Goal: Task Accomplishment & Management: Manage account settings

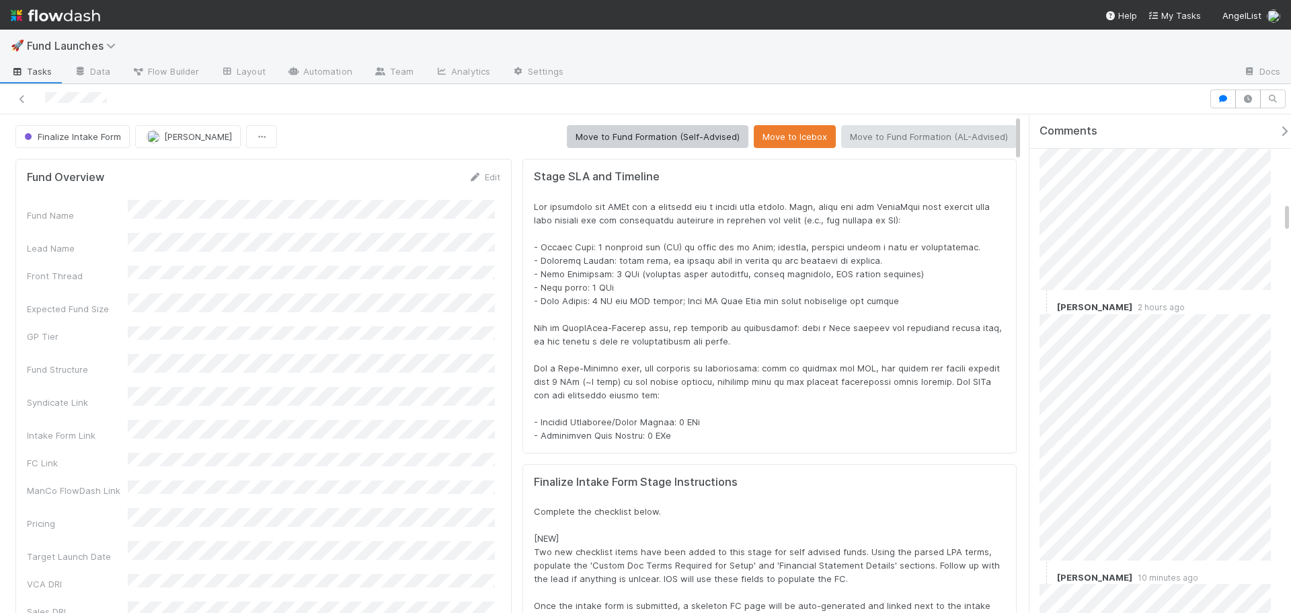
scroll to position [1412, 0]
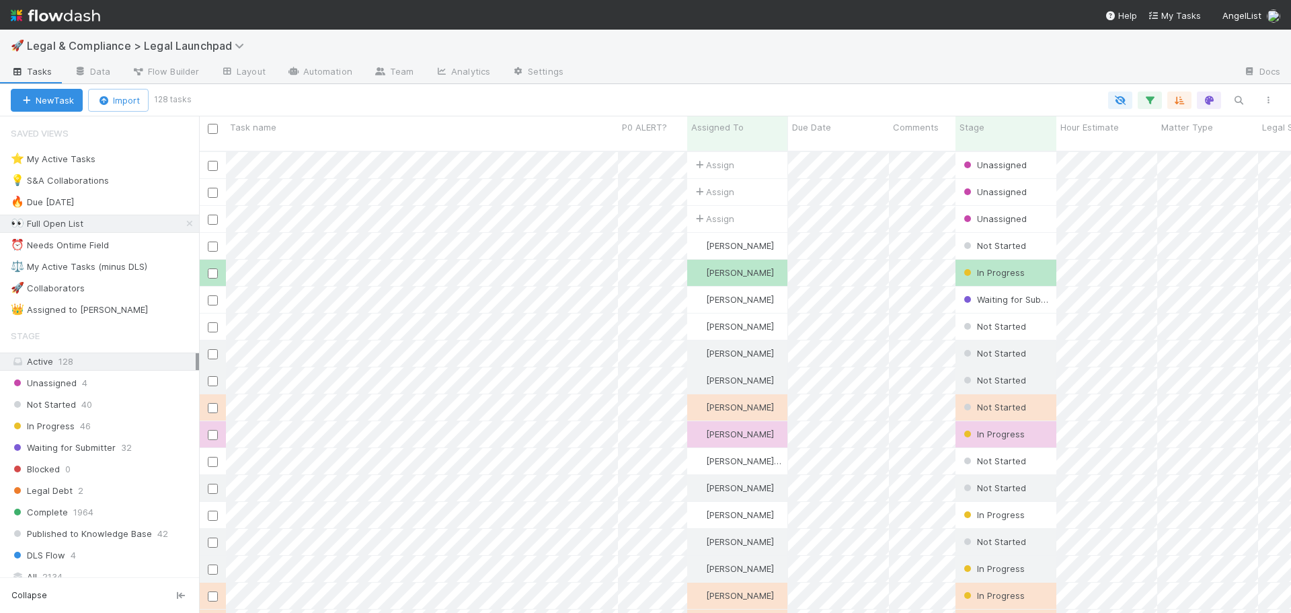
scroll to position [463, 1082]
click at [136, 267] on div "⚖️ My Active Tasks (minus DLS)" at bounding box center [79, 266] width 137 height 17
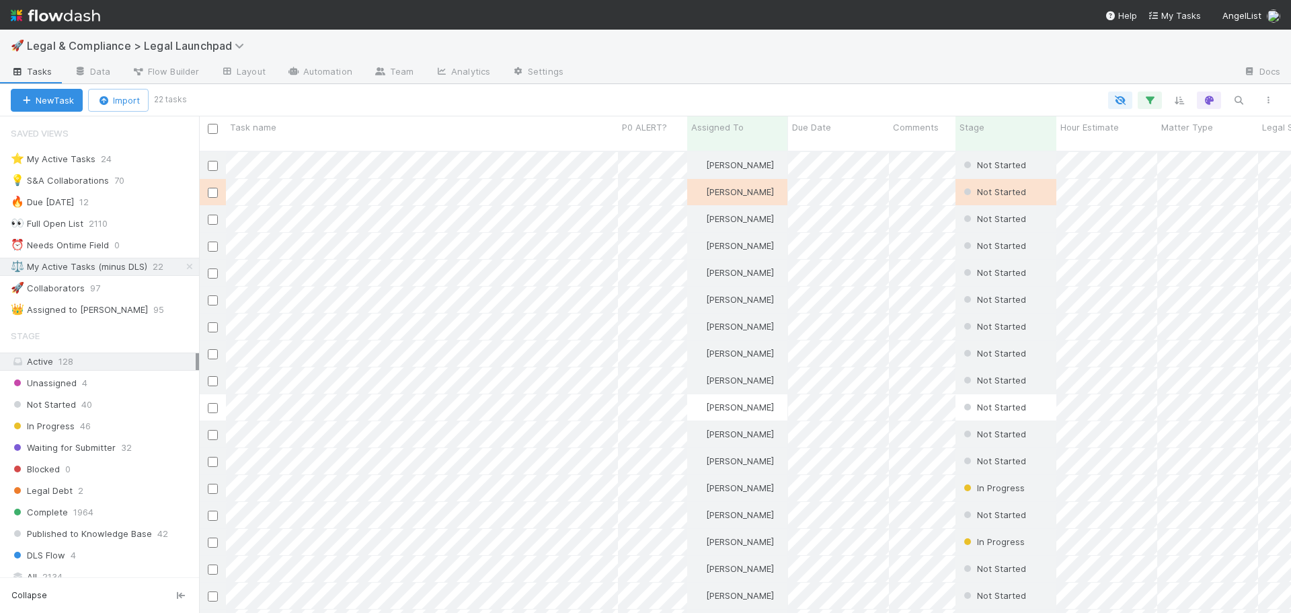
scroll to position [463, 1082]
click at [114, 380] on div "Unassigned 4" at bounding box center [105, 383] width 188 height 17
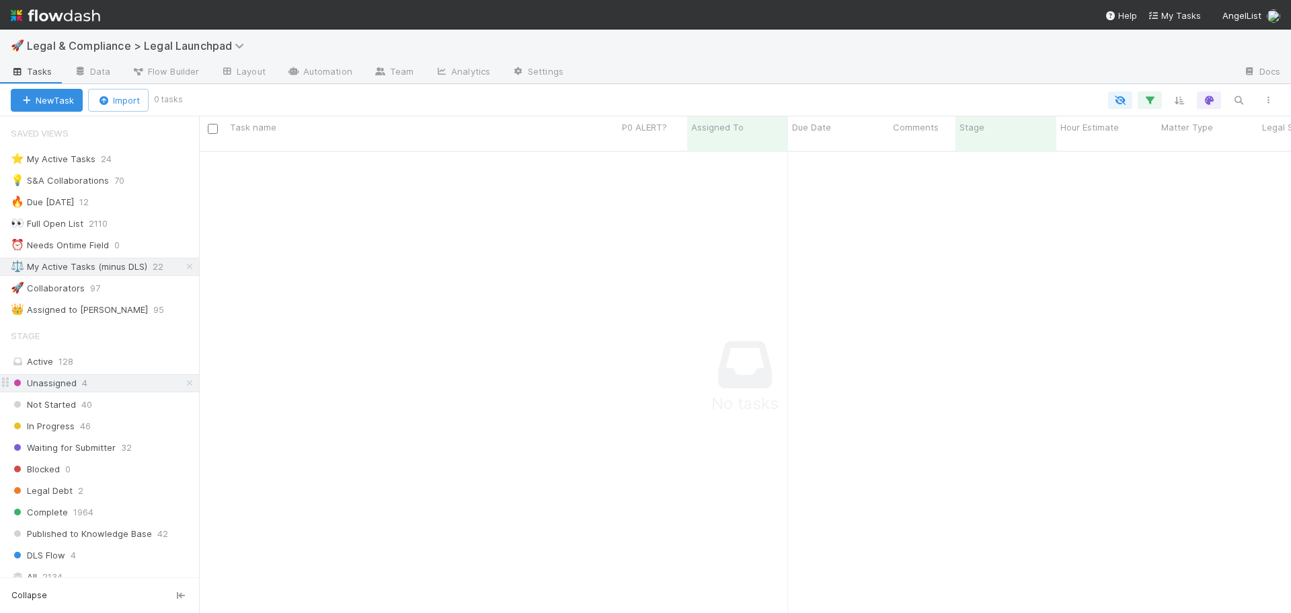
scroll to position [453, 1082]
click at [183, 263] on icon at bounding box center [189, 266] width 13 height 9
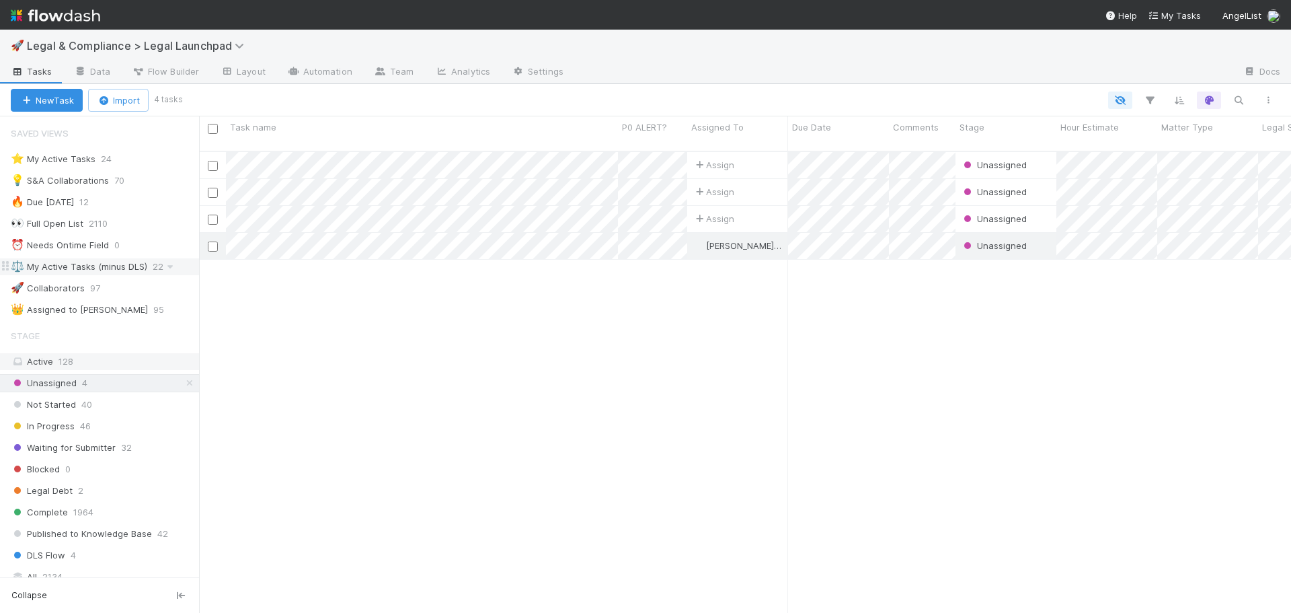
scroll to position [463, 1082]
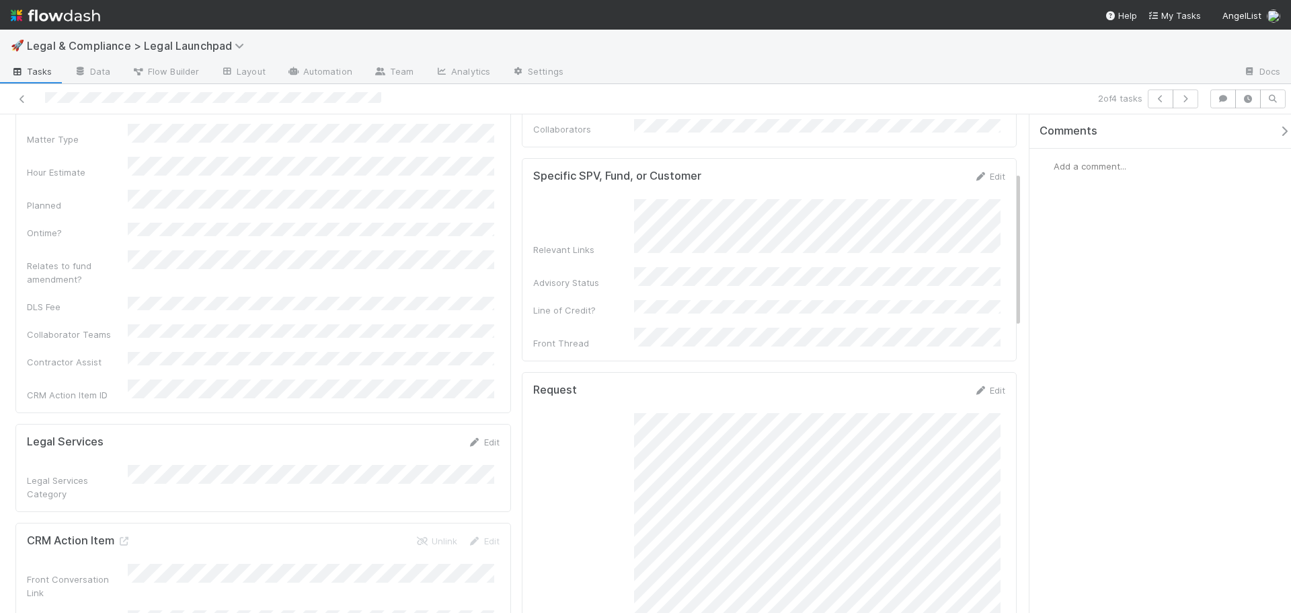
scroll to position [202, 0]
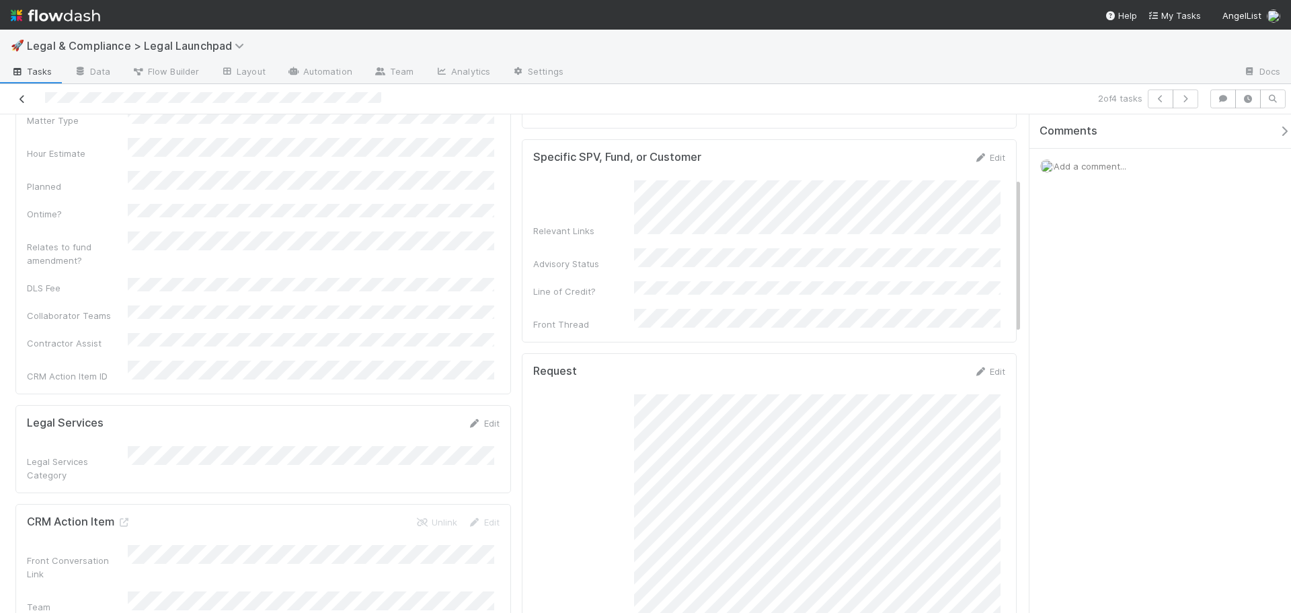
click at [24, 101] on icon at bounding box center [21, 99] width 13 height 9
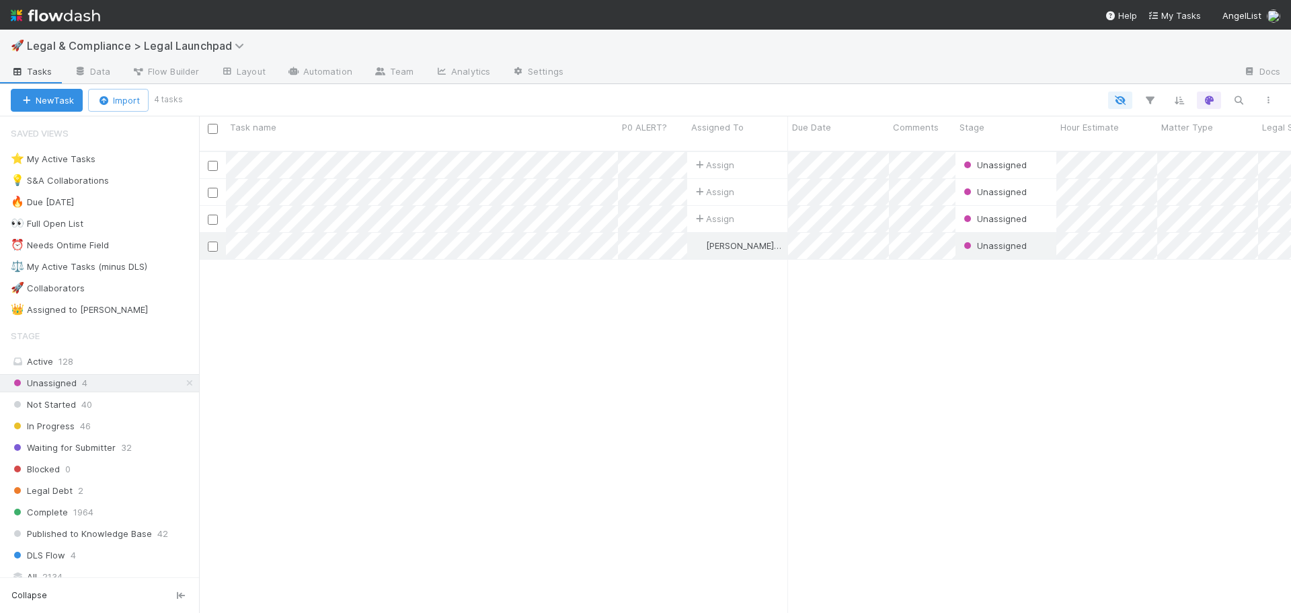
scroll to position [463, 1082]
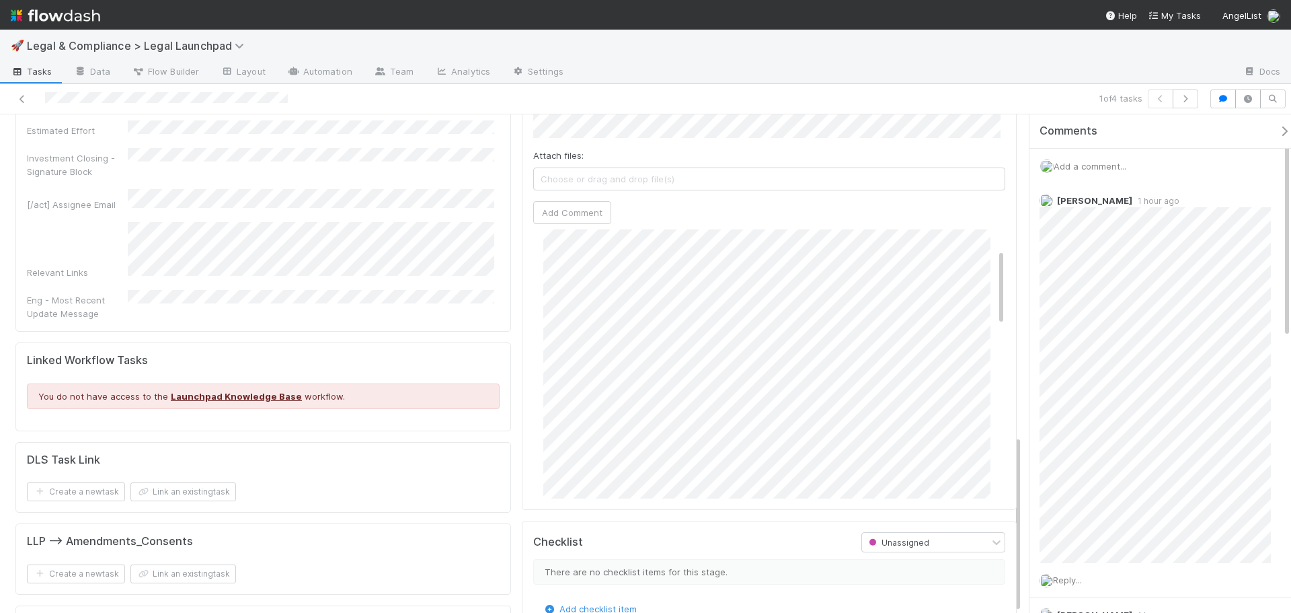
scroll to position [1, 0]
click at [13, 96] on div at bounding box center [306, 98] width 602 height 19
click at [18, 96] on icon at bounding box center [21, 99] width 13 height 9
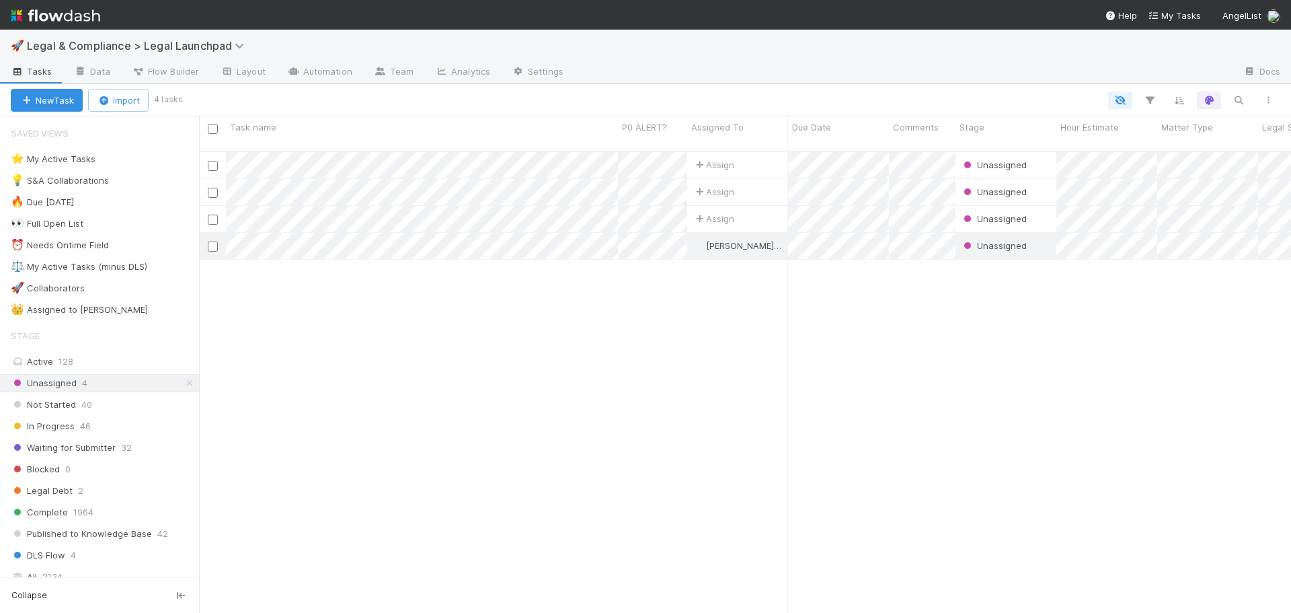
scroll to position [463, 1082]
click at [151, 42] on span "Legal & Compliance > Legal Launchpad" at bounding box center [139, 45] width 224 height 13
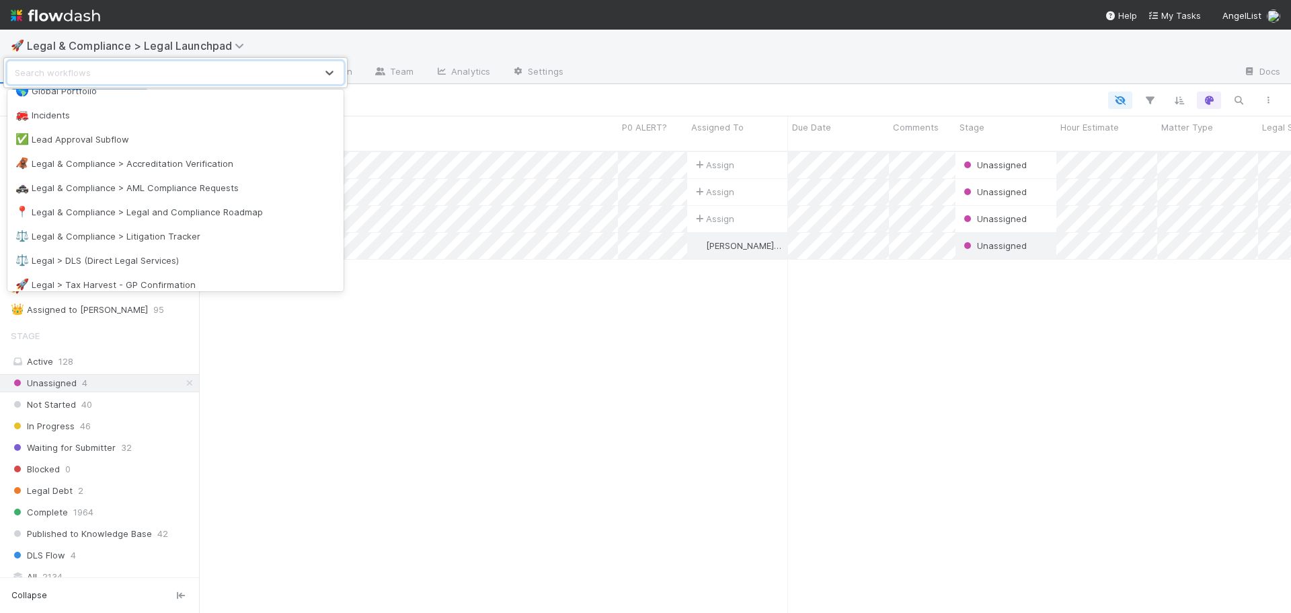
scroll to position [740, 0]
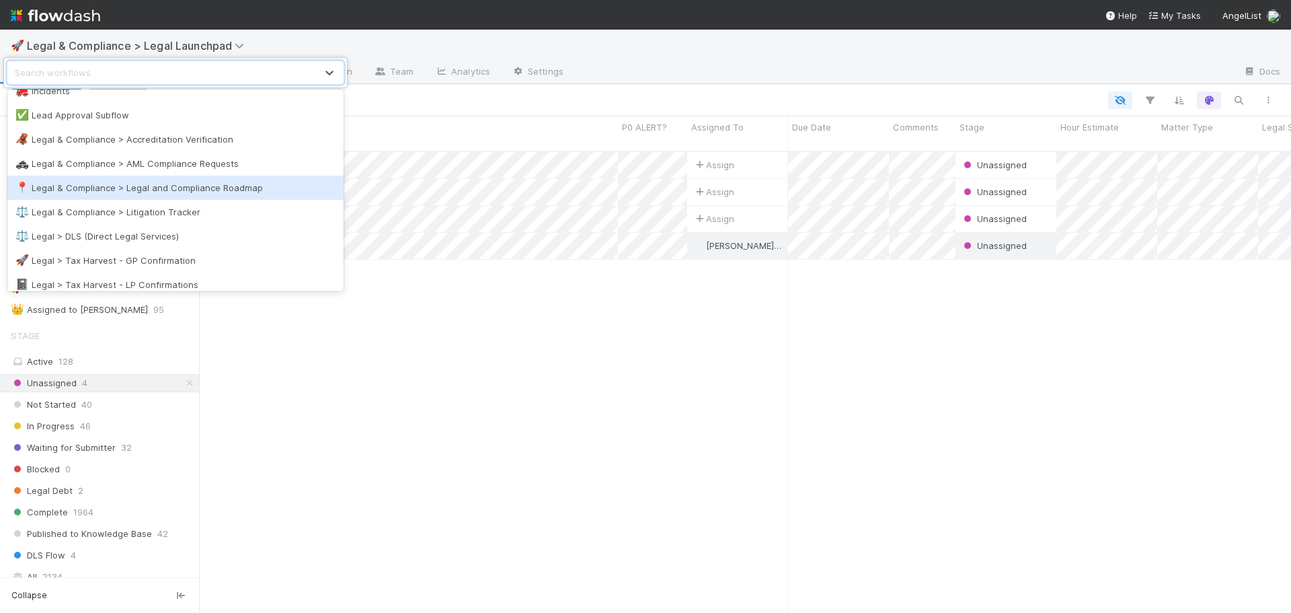
click at [241, 182] on div "📍 Legal & Compliance > Legal and Compliance Roadmap" at bounding box center [175, 187] width 320 height 13
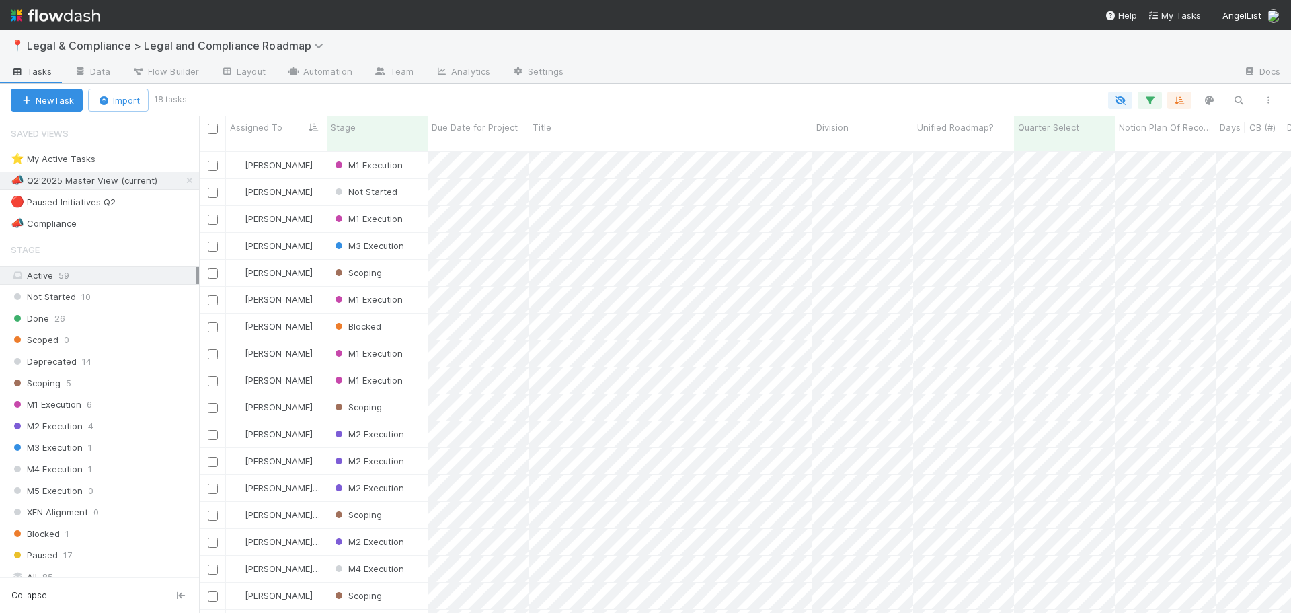
scroll to position [463, 1082]
click at [134, 319] on div "Done 26" at bounding box center [105, 318] width 188 height 17
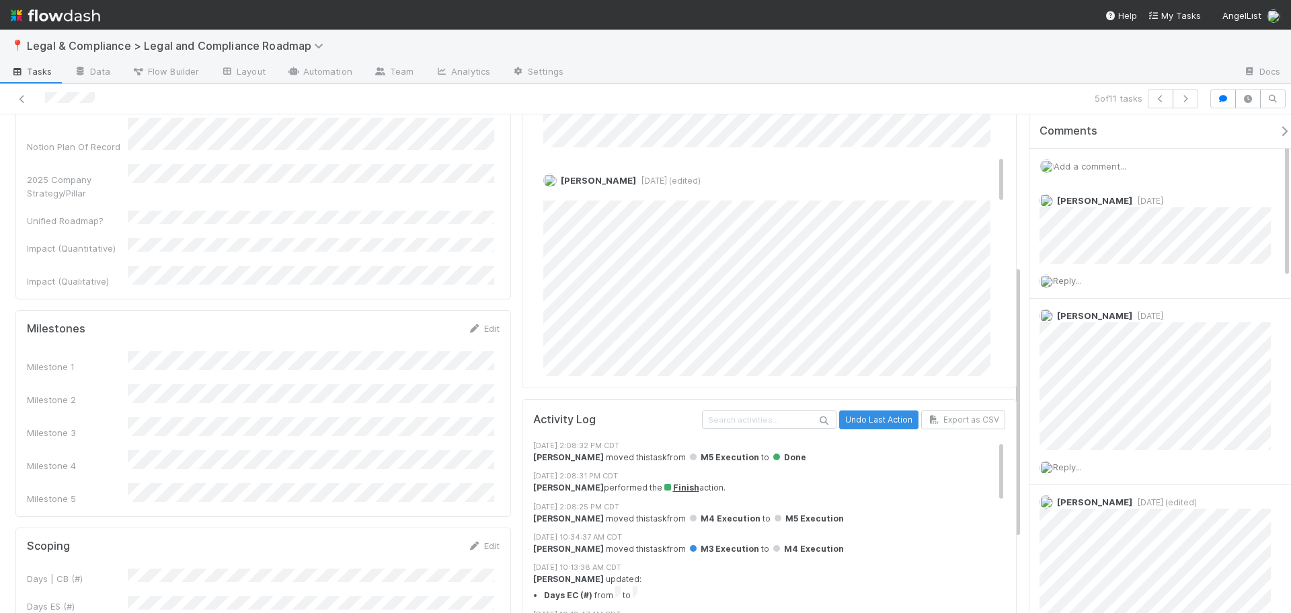
scroll to position [257, 0]
